Goal: Task Accomplishment & Management: Manage account settings

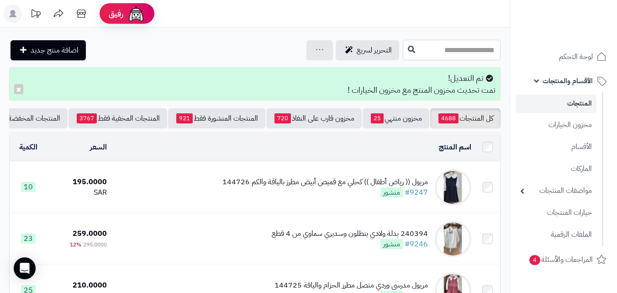
click at [449, 54] on input "text" at bounding box center [452, 50] width 98 height 21
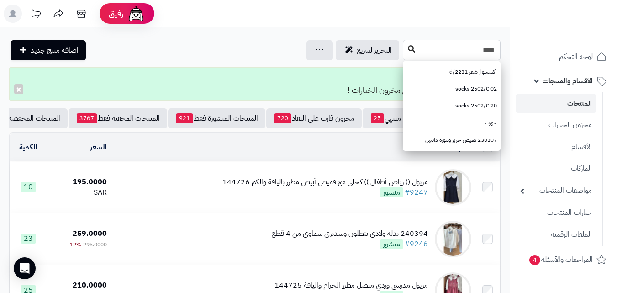
type input "****"
click at [408, 49] on icon at bounding box center [411, 48] width 7 height 7
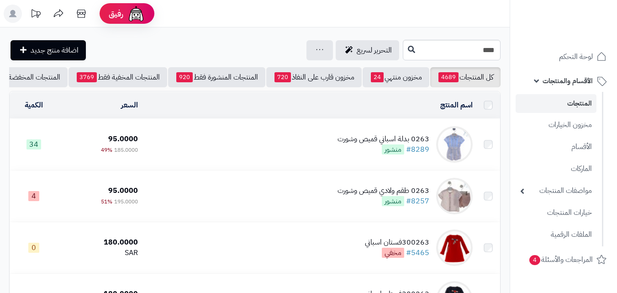
scroll to position [5, 0]
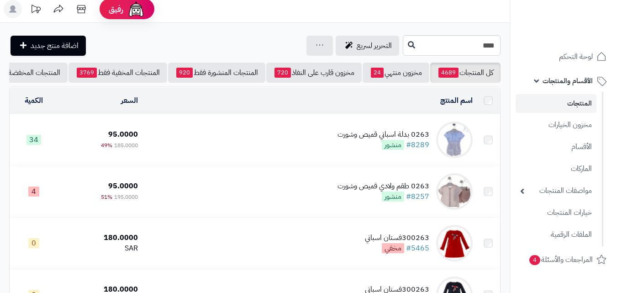
click at [617, 48] on html "رفيق ! الطلبات معالجة مكتمل إرجاع المنتجات العملاء المتواجدون الان 20209 عملاء …" at bounding box center [308, 141] width 617 height 293
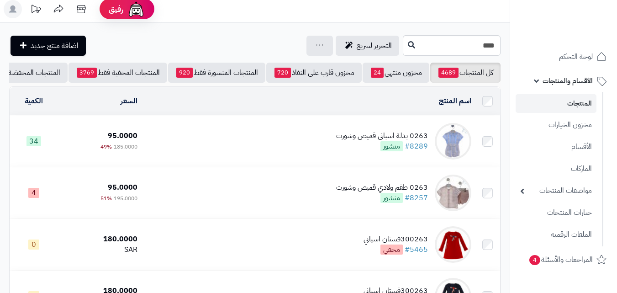
click at [337, 148] on td "0263 بدلة اسباني قميص وشورت #8289 منشور" at bounding box center [308, 141] width 334 height 51
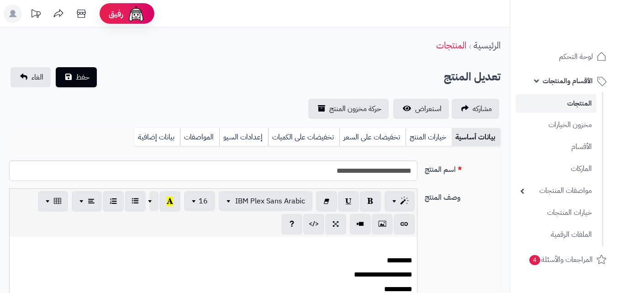
scroll to position [98, 0]
click at [425, 138] on link "خيارات المنتج" at bounding box center [429, 137] width 46 height 18
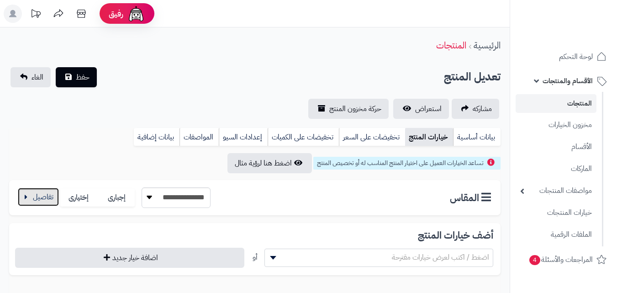
click at [35, 200] on button "button" at bounding box center [38, 197] width 41 height 18
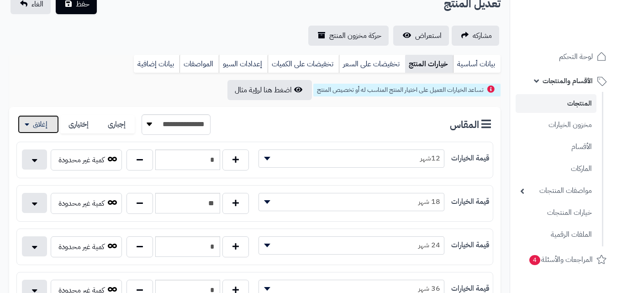
scroll to position [82, 0]
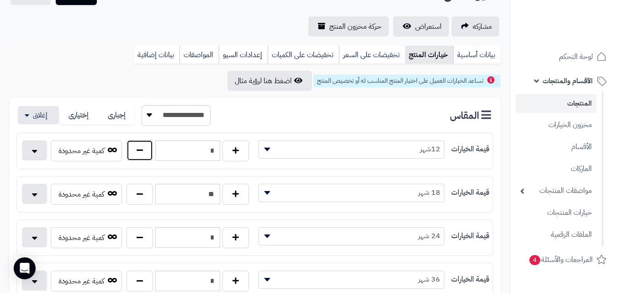
click at [137, 146] on button "button" at bounding box center [140, 150] width 27 height 21
type input "*"
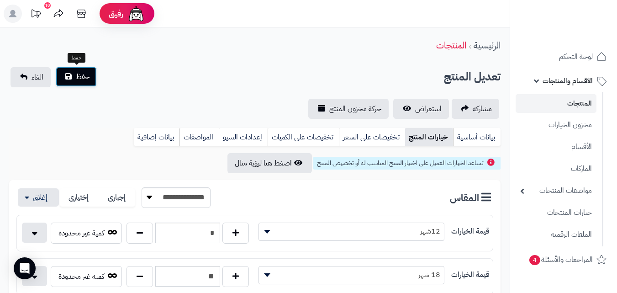
click at [83, 76] on span "حفظ" at bounding box center [83, 76] width 14 height 11
